Goal: Information Seeking & Learning: Find specific fact

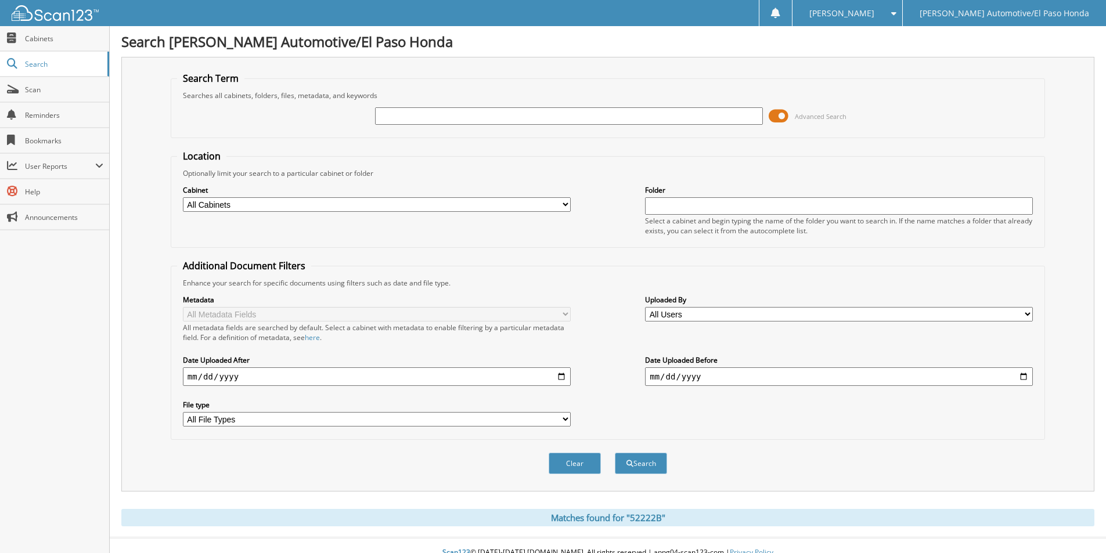
click at [490, 112] on input "text" at bounding box center [569, 115] width 388 height 17
type input "[PERSON_NAME]"
click at [615, 453] on button "Search" at bounding box center [641, 463] width 52 height 21
drag, startPoint x: 486, startPoint y: 120, endPoint x: 429, endPoint y: 110, distance: 58.2
click at [429, 110] on input "FRANCISCO JOAQUIN" at bounding box center [569, 115] width 388 height 17
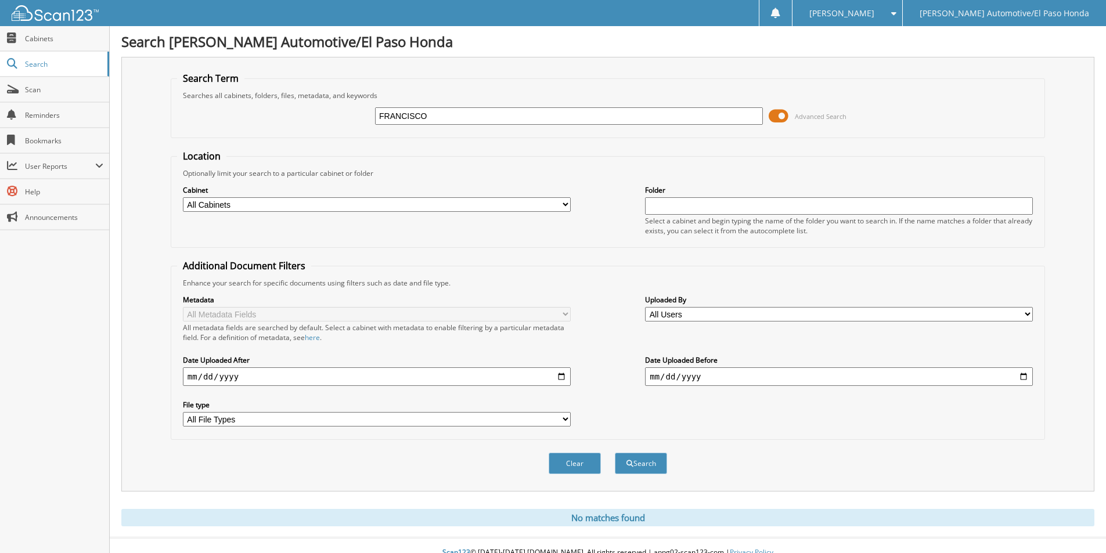
type input "FRANCISCO"
click at [615, 453] on button "Search" at bounding box center [641, 463] width 52 height 21
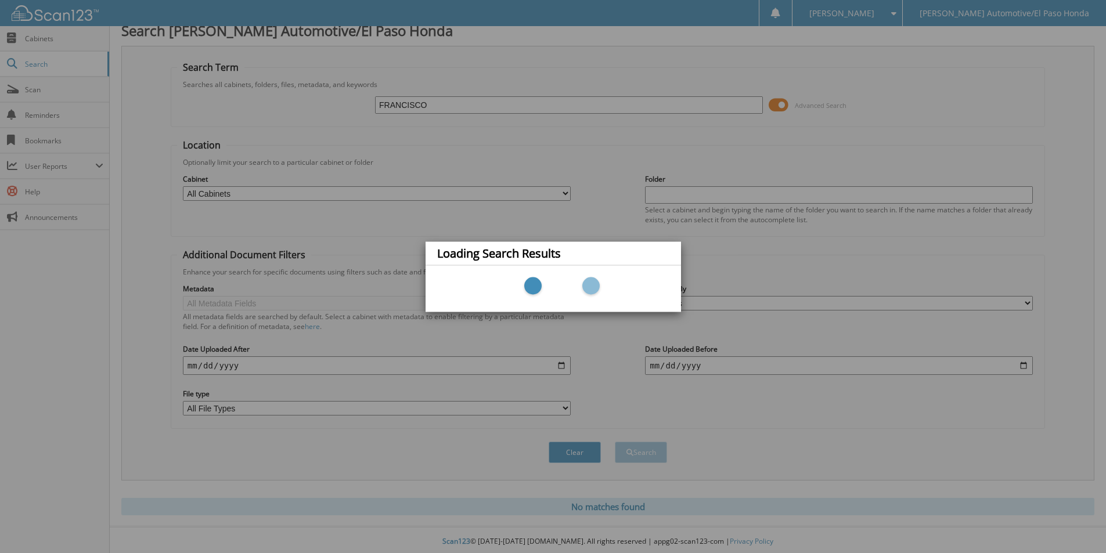
scroll to position [15, 0]
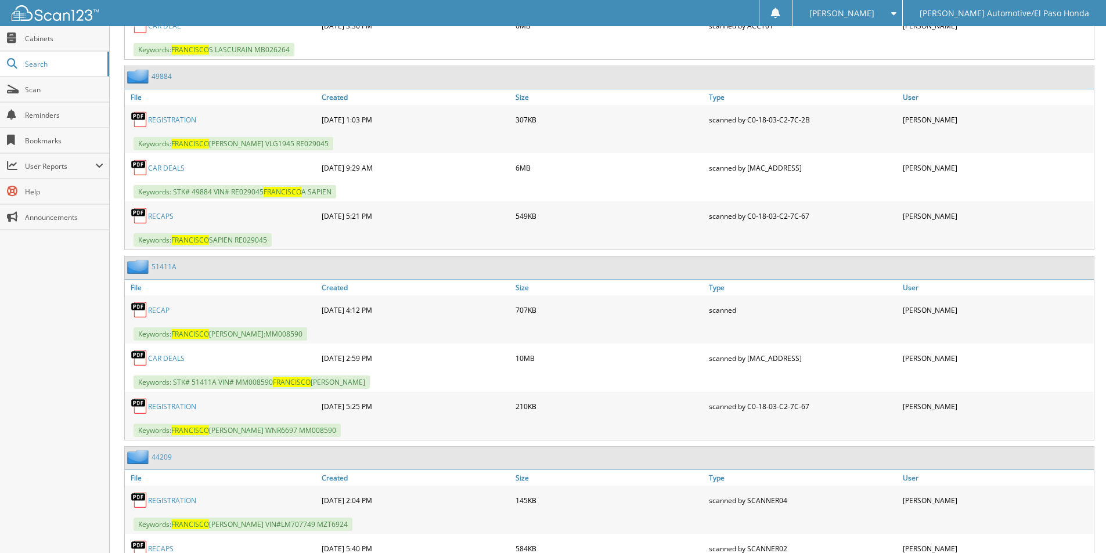
scroll to position [3194, 0]
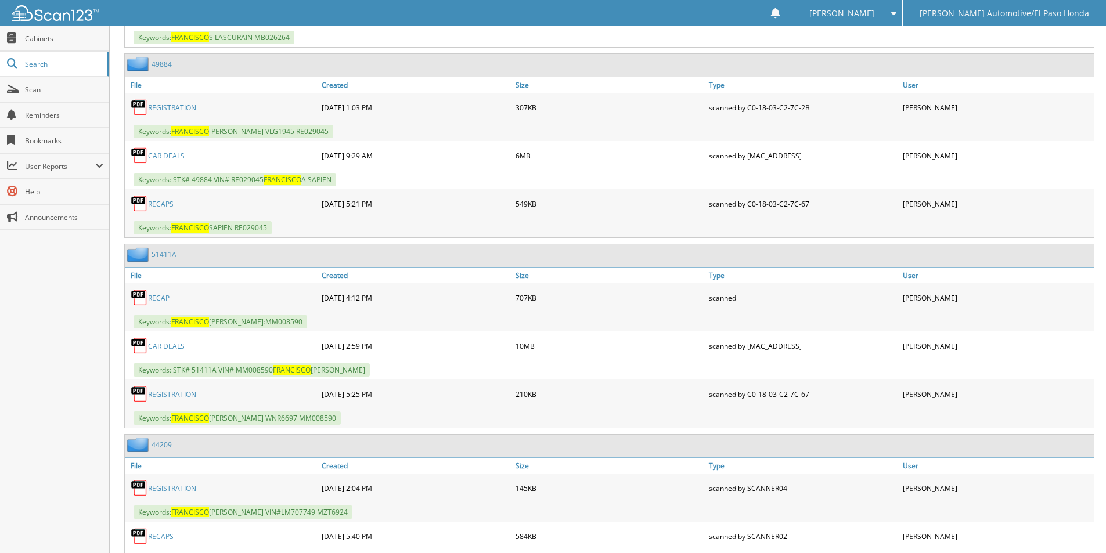
click at [168, 258] on link "51411A" at bounding box center [164, 255] width 25 height 10
